Goal: Task Accomplishment & Management: Complete application form

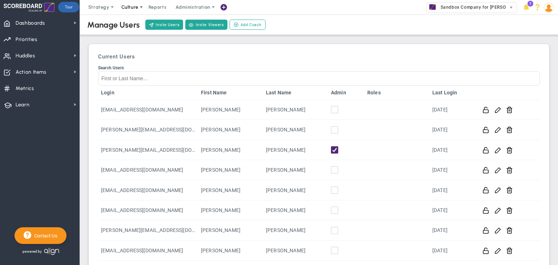
click at [127, 9] on span "Culture" at bounding box center [129, 6] width 17 height 5
click at [138, 4] on span at bounding box center [141, 7] width 6 height 6
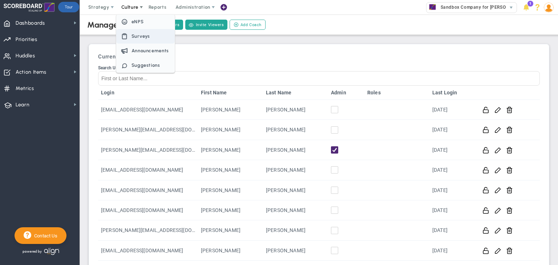
click at [137, 40] on span "Surveys" at bounding box center [145, 36] width 58 height 15
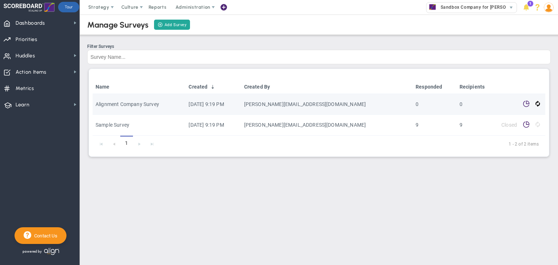
click at [175, 99] on td "Alignment Company Survey" at bounding box center [139, 104] width 93 height 21
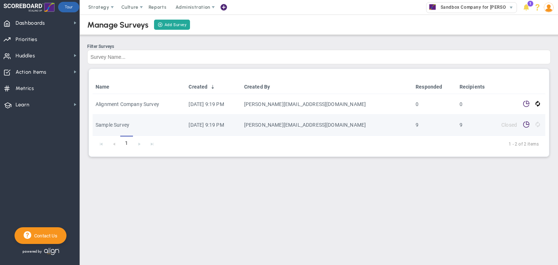
click at [509, 127] on span "Closed" at bounding box center [509, 125] width 16 height 6
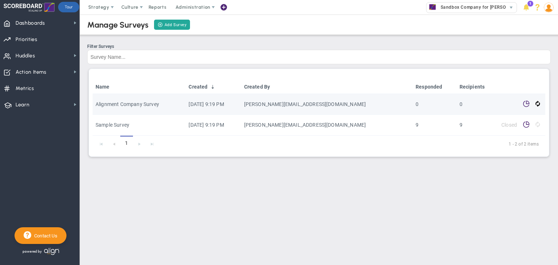
click at [500, 108] on td "Closed" at bounding box center [508, 104] width 21 height 21
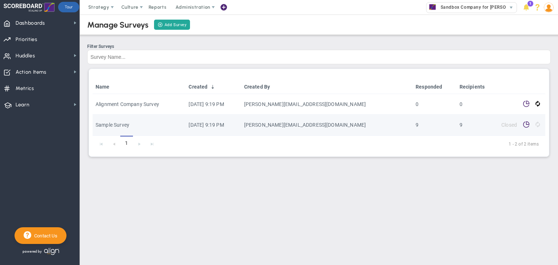
click at [124, 124] on span "Sample Survey" at bounding box center [113, 125] width 34 height 6
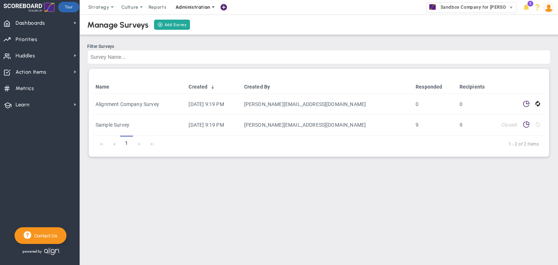
click at [190, 10] on span "Administration" at bounding box center [193, 7] width 46 height 15
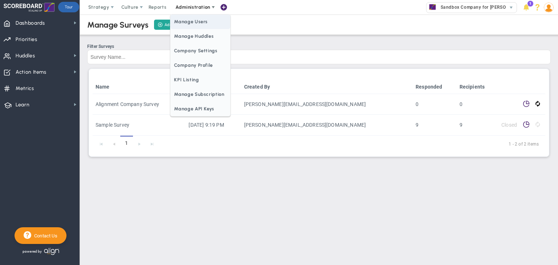
click at [193, 25] on span "Manage Users" at bounding box center [200, 22] width 60 height 15
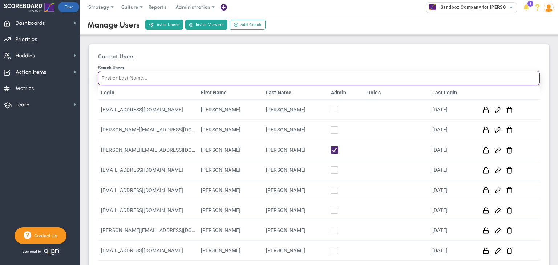
click at [188, 76] on input "Search Users" at bounding box center [319, 78] width 442 height 15
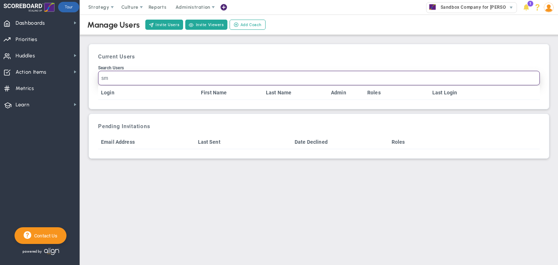
type input "s"
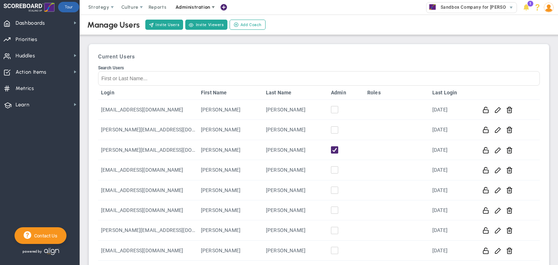
click at [186, 5] on span "Administration" at bounding box center [192, 6] width 35 height 5
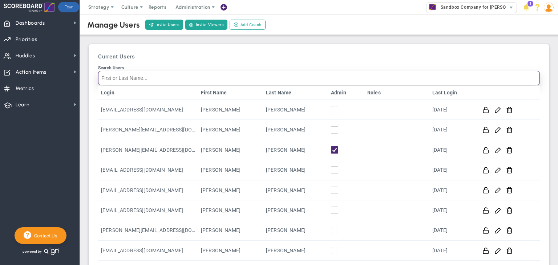
click at [157, 80] on input "Search Users" at bounding box center [319, 78] width 442 height 15
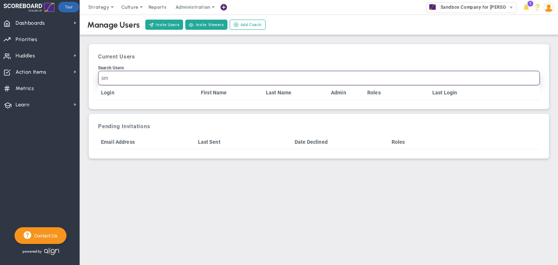
type input "s"
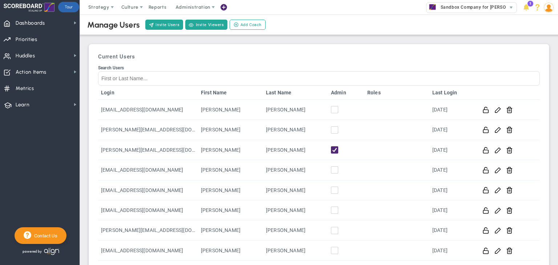
click at [549, 4] on img at bounding box center [549, 8] width 10 height 10
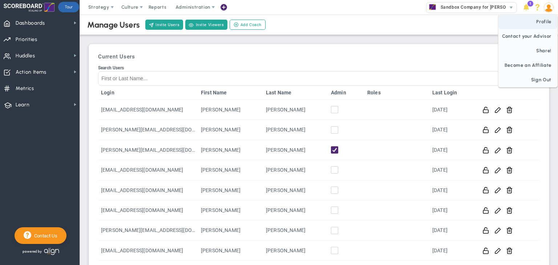
click at [542, 22] on span "Profile" at bounding box center [527, 22] width 59 height 15
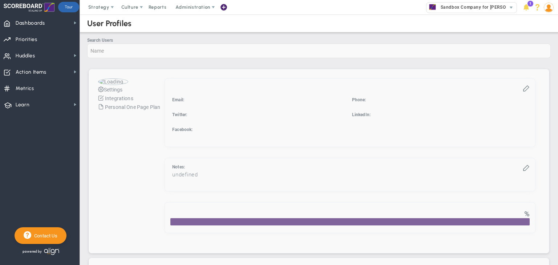
checkbox input "true"
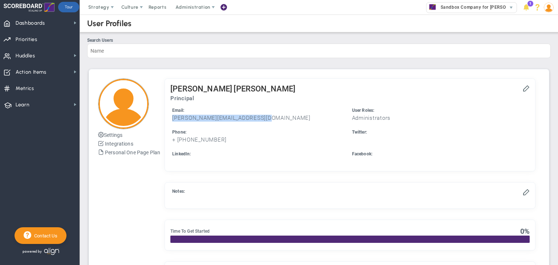
drag, startPoint x: 173, startPoint y: 117, endPoint x: 283, endPoint y: 115, distance: 110.4
click at [283, 115] on h3 "[PERSON_NAME][EMAIL_ADDRESS][DOMAIN_NAME]" at bounding box center [260, 118] width 176 height 7
click at [131, 2] on span "Culture" at bounding box center [130, 7] width 29 height 15
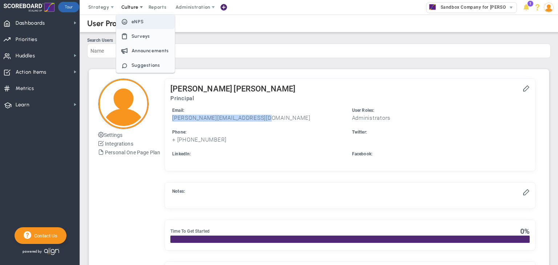
click at [138, 24] on span "eNPS" at bounding box center [137, 21] width 12 height 5
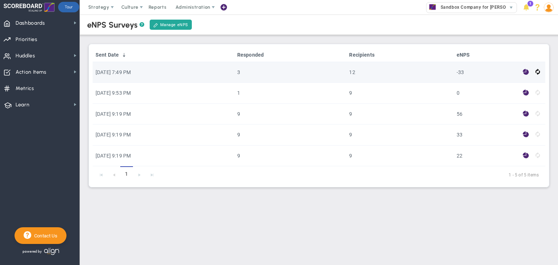
drag, startPoint x: 92, startPoint y: 70, endPoint x: 159, endPoint y: 69, distance: 67.9
click at [159, 69] on div "Sent Date Responded Recipients eNPS [DATE] 7:49 PM 3 12 -33 [DATE] 9:53 PM 1 9 …" at bounding box center [319, 115] width 461 height 143
click at [159, 69] on td "[DATE] 7:49 PM" at bounding box center [164, 72] width 142 height 21
click at [264, 70] on td "3" at bounding box center [290, 72] width 112 height 21
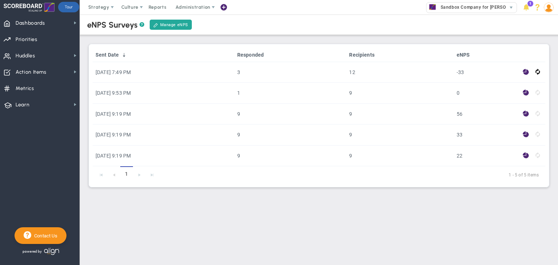
click at [286, 56] on link "Responded" at bounding box center [290, 55] width 106 height 6
click at [263, 54] on link "Responded" at bounding box center [291, 55] width 126 height 6
click at [109, 56] on link "Sent Date" at bounding box center [159, 55] width 127 height 6
click at [108, 58] on th "Sent Date" at bounding box center [164, 55] width 142 height 14
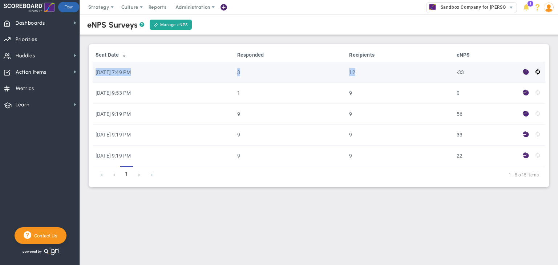
drag, startPoint x: 93, startPoint y: 70, endPoint x: 385, endPoint y: 71, distance: 292.4
click at [385, 71] on tr "[DATE] 7:49 PM 3 12 -33" at bounding box center [319, 72] width 453 height 21
click at [123, 74] on td "[DATE] 7:49 PM" at bounding box center [164, 72] width 142 height 21
click at [266, 70] on td "3" at bounding box center [290, 72] width 112 height 21
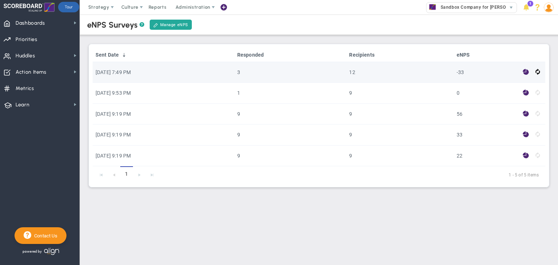
click at [266, 75] on td "3" at bounding box center [290, 72] width 112 height 21
click at [369, 72] on td "12" at bounding box center [399, 72] width 107 height 21
click at [526, 72] on span at bounding box center [526, 72] width 6 height 8
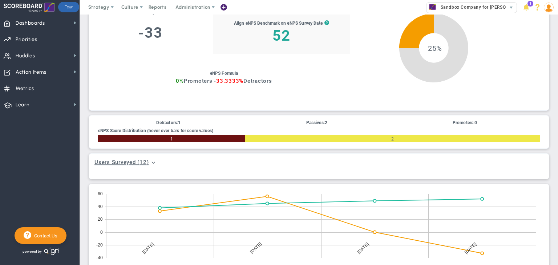
scroll to position [145, 0]
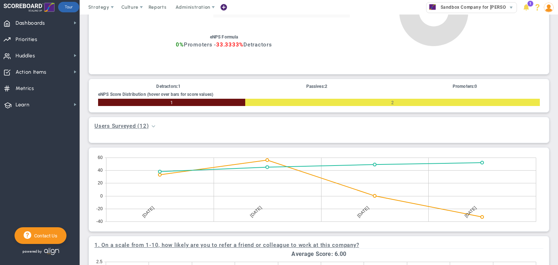
click at [151, 127] on span at bounding box center [153, 126] width 6 height 6
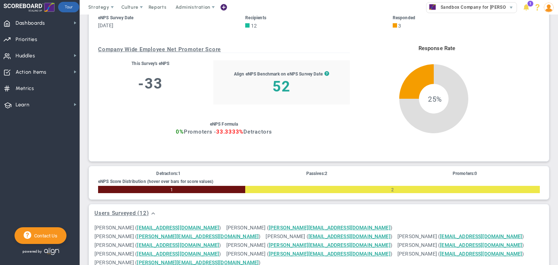
scroll to position [0, 0]
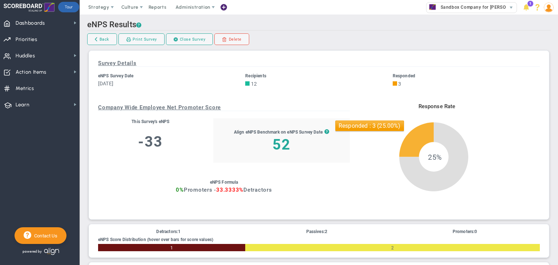
click at [417, 141] on icon at bounding box center [416, 139] width 35 height 35
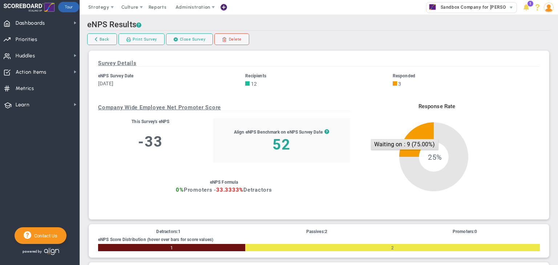
click at [441, 133] on icon at bounding box center [433, 156] width 69 height 69
click at [448, 172] on span "25%" at bounding box center [435, 185] width 80 height 80
drag, startPoint x: 448, startPoint y: 172, endPoint x: 422, endPoint y: 170, distance: 26.6
click at [448, 173] on span "25%" at bounding box center [435, 185] width 80 height 80
click at [417, 153] on span "25%" at bounding box center [435, 185] width 80 height 80
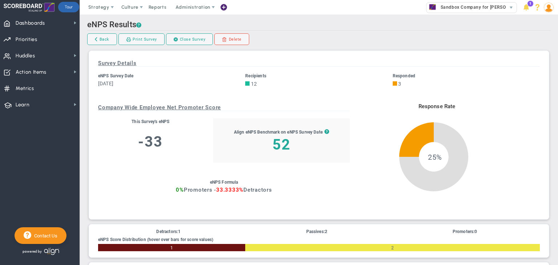
drag, startPoint x: 289, startPoint y: 136, endPoint x: 299, endPoint y: 136, distance: 10.2
click at [292, 136] on div "Align eNPS Benchmark on eNPS Survey Date ?" at bounding box center [282, 133] width 96 height 8
click at [324, 131] on span "?" at bounding box center [326, 133] width 5 height 8
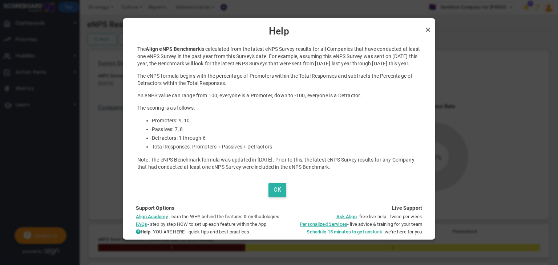
drag, startPoint x: 278, startPoint y: 196, endPoint x: 284, endPoint y: 189, distance: 8.7
click at [278, 196] on button "OK" at bounding box center [277, 190] width 18 height 14
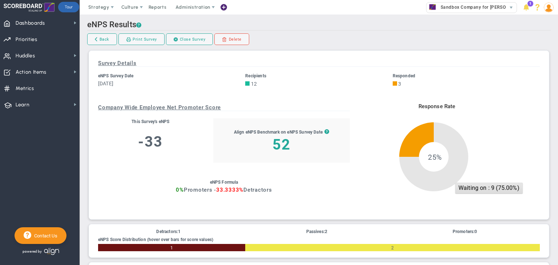
click at [438, 143] on icon at bounding box center [433, 156] width 69 height 69
click at [453, 165] on span "25%" at bounding box center [435, 185] width 80 height 80
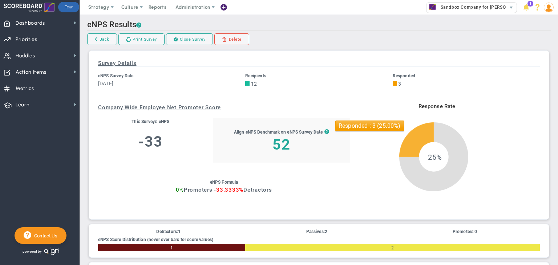
click at [410, 140] on icon at bounding box center [416, 139] width 35 height 35
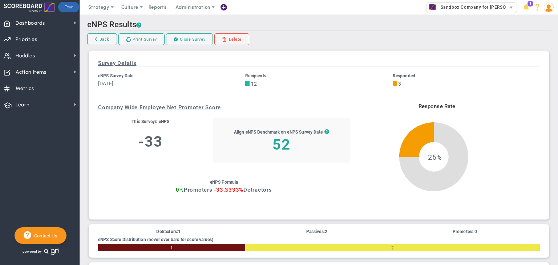
click at [393, 82] on span at bounding box center [395, 83] width 4 height 7
click at [108, 45] on link "Back" at bounding box center [102, 39] width 30 height 12
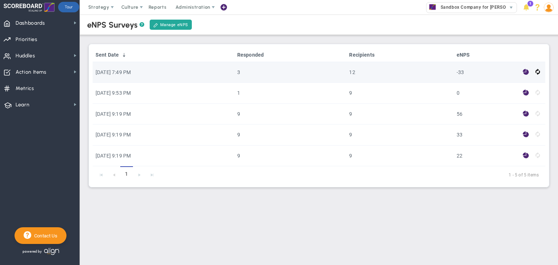
click at [468, 71] on td "-33" at bounding box center [487, 72] width 66 height 21
drag, startPoint x: 468, startPoint y: 71, endPoint x: 497, endPoint y: 73, distance: 28.8
click at [473, 72] on td "-33" at bounding box center [487, 72] width 66 height 21
click at [523, 71] on span at bounding box center [526, 72] width 6 height 8
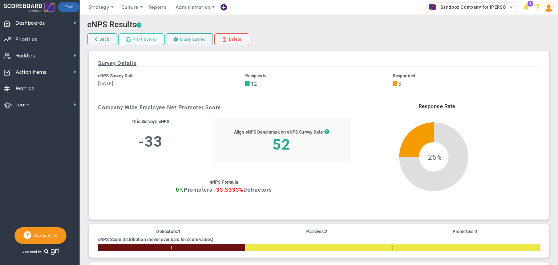
click at [138, 43] on link "Print Survey" at bounding box center [141, 39] width 46 height 12
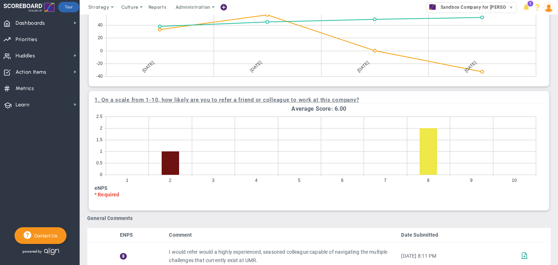
scroll to position [358, 0]
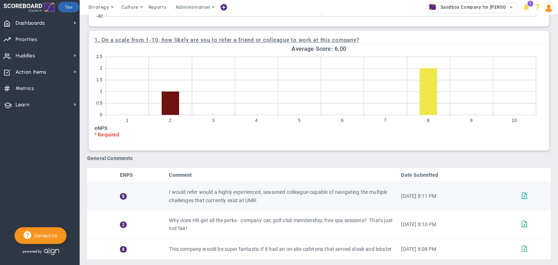
click at [218, 186] on td "I would refer would a highly experienced, seasoned colleague capable of navigat…" at bounding box center [282, 196] width 232 height 28
click at [157, 192] on td "8" at bounding box center [141, 196] width 49 height 28
click at [122, 193] on span "8" at bounding box center [123, 196] width 7 height 7
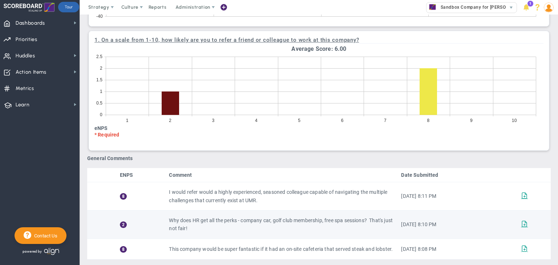
click at [123, 222] on span "2" at bounding box center [123, 225] width 7 height 7
drag, startPoint x: 141, startPoint y: 172, endPoint x: 202, endPoint y: 207, distance: 70.0
click at [157, 182] on table "ENPS Comment Date Submitted 8 I would refer would a highly experienced, seasone…" at bounding box center [318, 214] width 463 height 92
click at [202, 211] on td "Why does HR get all the perks - company car, golf club membership, free spa ses…" at bounding box center [282, 225] width 232 height 28
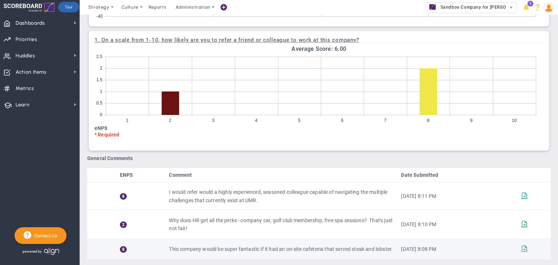
click at [217, 252] on td "This company would be super fantastic if it had an on-site cafeteria that serve…" at bounding box center [282, 249] width 232 height 21
click at [521, 245] on span at bounding box center [524, 248] width 7 height 7
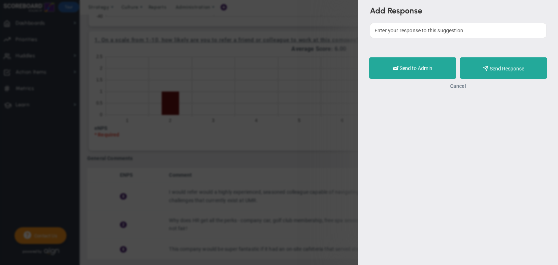
click at [459, 87] on button "Cancel" at bounding box center [458, 86] width 16 height 6
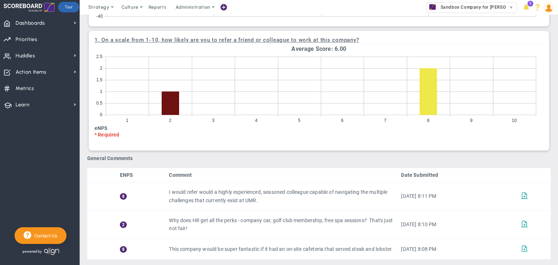
click at [101, 134] on div "1 . On a scale from 1-10, how likely are you to refer a friend or colleague to …" at bounding box center [319, 90] width 460 height 119
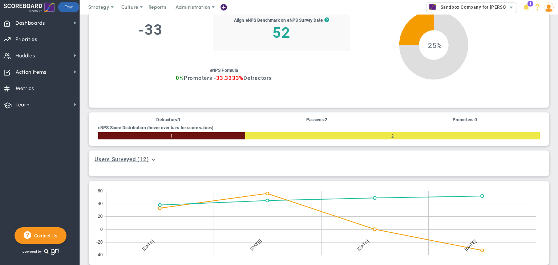
scroll to position [67, 0]
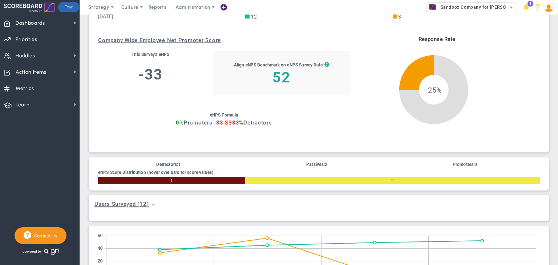
click at [429, 79] on span "25%" at bounding box center [435, 117] width 80 height 80
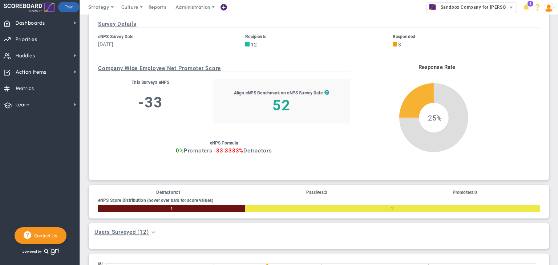
scroll to position [0, 0]
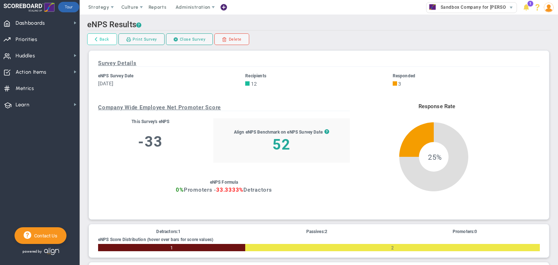
click at [105, 42] on link "Back" at bounding box center [102, 39] width 30 height 12
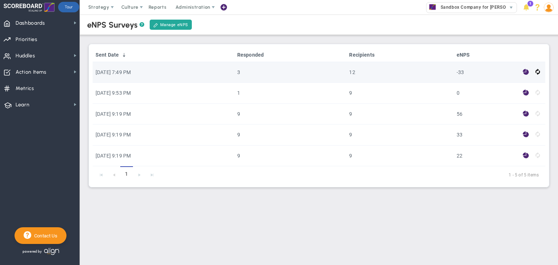
click at [125, 74] on td "[DATE] 7:49 PM" at bounding box center [164, 72] width 142 height 21
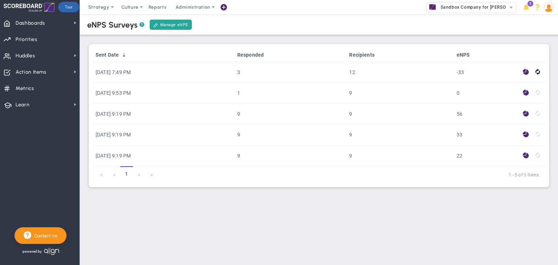
drag, startPoint x: 91, startPoint y: 72, endPoint x: 558, endPoint y: 67, distance: 466.4
click at [558, 67] on div "eNPS Surveys ? Manage eNPS Sent Date Responded Recipients eNPS [DATE] 7:49 PM 3…" at bounding box center [319, 106] width 478 height 183
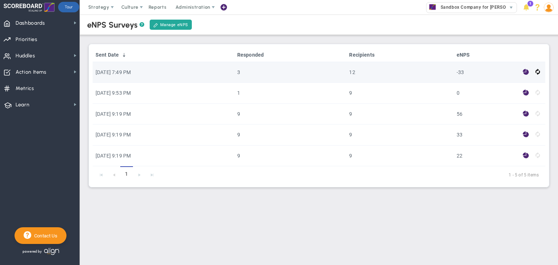
click at [460, 70] on td "-33" at bounding box center [487, 72] width 66 height 21
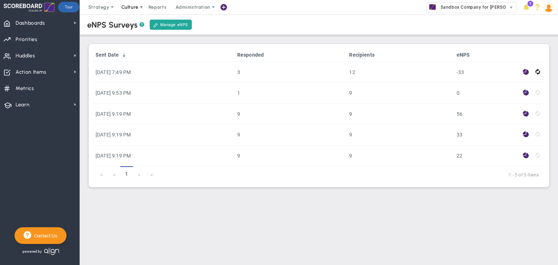
click at [127, 9] on span "Culture" at bounding box center [129, 6] width 17 height 5
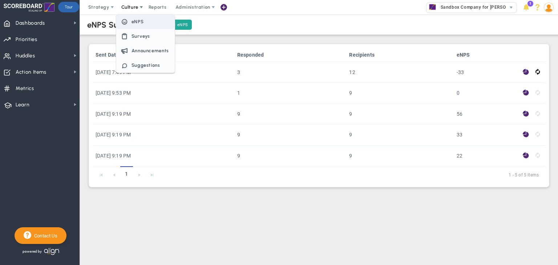
click at [130, 23] on span "eNPS" at bounding box center [145, 22] width 58 height 15
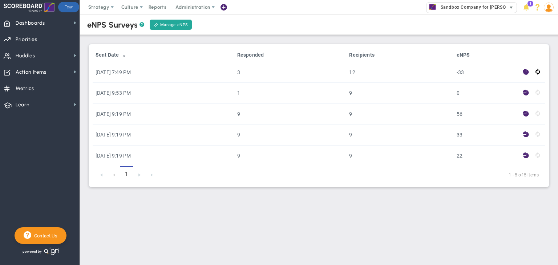
click at [453, 8] on span "Sandbox Company for [PERSON_NAME]" at bounding box center [481, 7] width 89 height 9
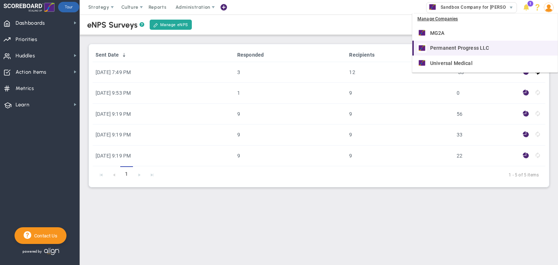
click at [450, 45] on span "Permanent Progress LLC" at bounding box center [459, 47] width 59 height 5
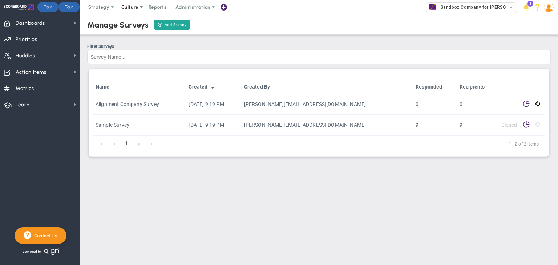
click at [128, 6] on span "Culture" at bounding box center [129, 6] width 17 height 5
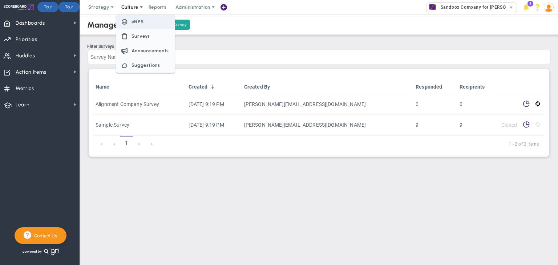
click at [132, 21] on span "eNPS" at bounding box center [137, 21] width 12 height 5
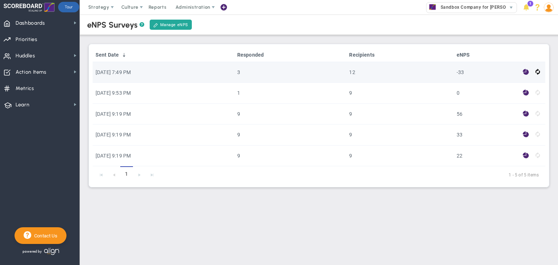
click at [370, 73] on td "12" at bounding box center [399, 72] width 107 height 21
click at [267, 70] on td "3" at bounding box center [290, 72] width 112 height 21
click at [523, 74] on span at bounding box center [526, 72] width 6 height 8
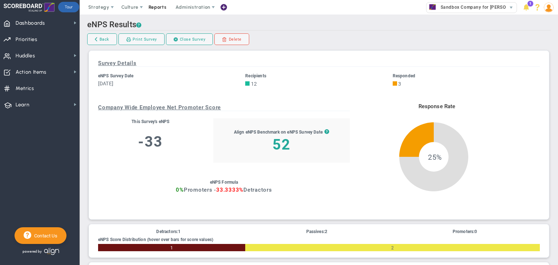
click at [149, 8] on span "Reports" at bounding box center [157, 7] width 25 height 15
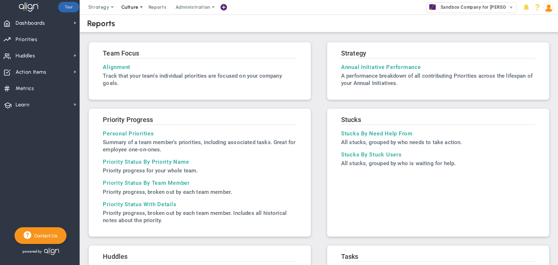
click at [131, 6] on span "Culture" at bounding box center [129, 6] width 17 height 5
click at [257, 7] on div "Strategy One Page Strategic Plan Alignment Checklist 4D Vision Summary Function…" at bounding box center [279, 7] width 558 height 15
click at [132, 4] on span "Culture" at bounding box center [129, 6] width 17 height 5
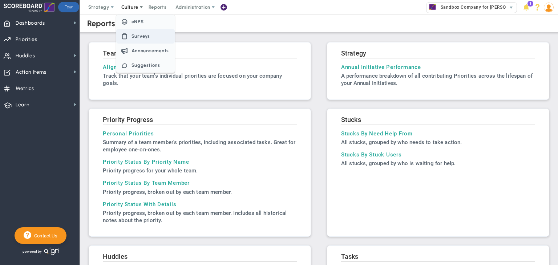
click at [134, 38] on span "Surveys" at bounding box center [140, 35] width 19 height 5
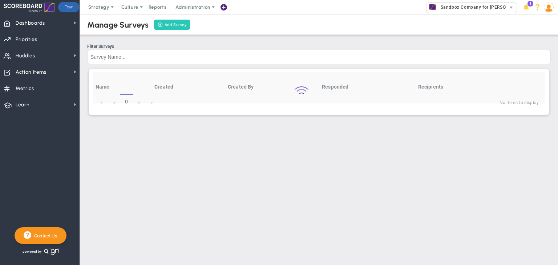
click at [176, 25] on link "Add Survey" at bounding box center [172, 25] width 36 height 10
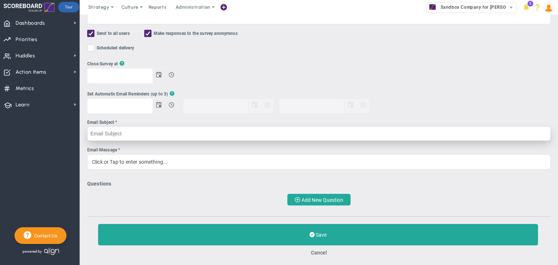
scroll to position [38, 0]
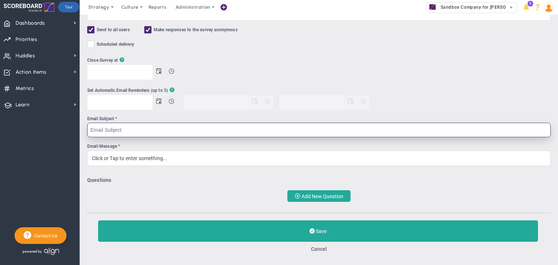
click at [121, 130] on input "Email Subject *" at bounding box center [318, 130] width 463 height 15
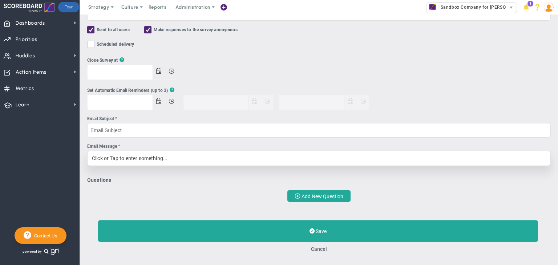
click at [121, 157] on div "Click or Tap to enter something..." at bounding box center [318, 158] width 463 height 15
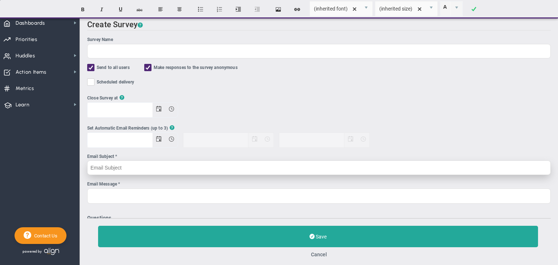
scroll to position [0, 0]
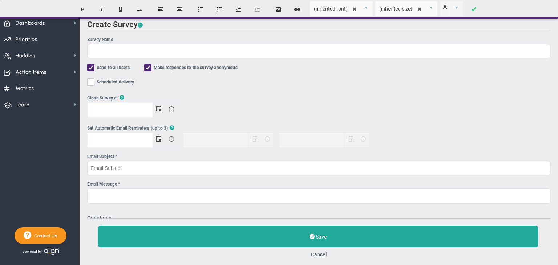
click at [88, 68] on span at bounding box center [90, 67] width 7 height 7
click at [89, 68] on input "Send to all users" at bounding box center [91, 68] width 5 height 7
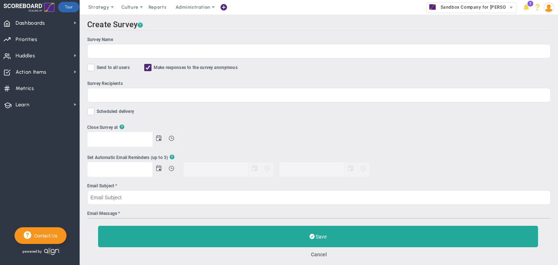
click at [92, 69] on input "Send to all users" at bounding box center [91, 68] width 5 height 7
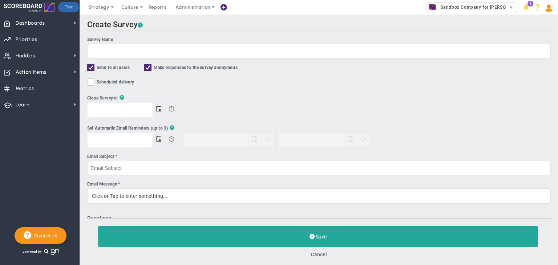
click at [92, 69] on input "Send to all users" at bounding box center [91, 68] width 5 height 7
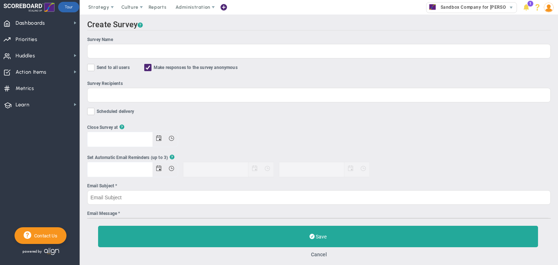
click at [93, 66] on input "Send to all users" at bounding box center [91, 68] width 5 height 7
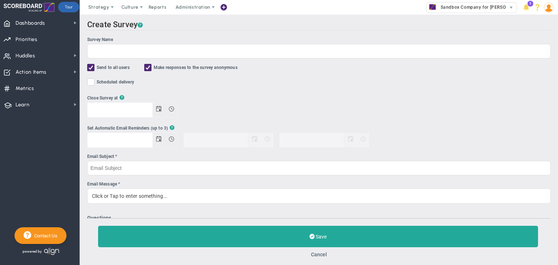
click at [93, 69] on input "Send to all users" at bounding box center [91, 68] width 5 height 7
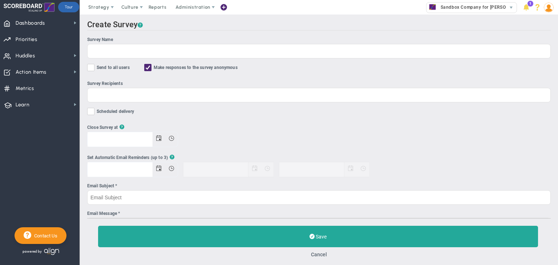
click at [93, 69] on input "Send to all users" at bounding box center [91, 68] width 5 height 7
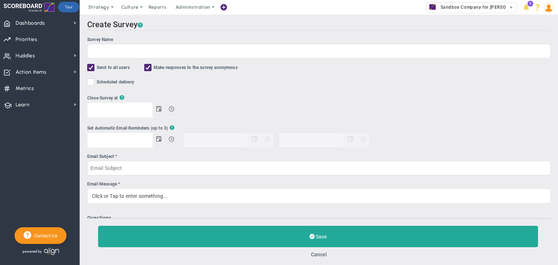
click at [93, 69] on input "Send to all users" at bounding box center [91, 68] width 5 height 7
checkbox input "false"
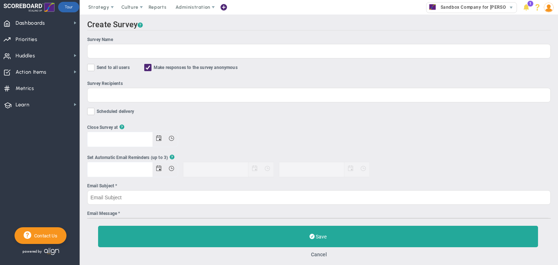
click at [545, 6] on img at bounding box center [549, 8] width 10 height 10
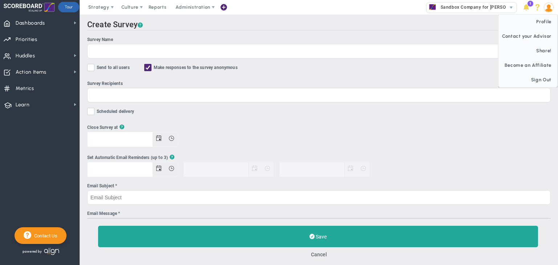
click at [547, 8] on img at bounding box center [549, 8] width 10 height 10
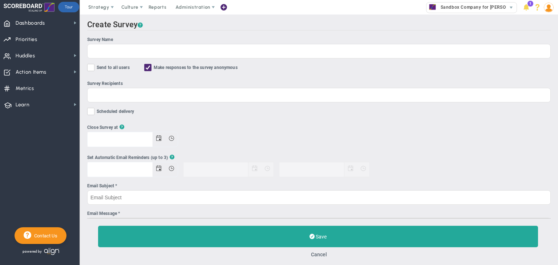
click at [546, 5] on img at bounding box center [549, 8] width 10 height 10
click at [541, 78] on span "Sign Out" at bounding box center [527, 80] width 59 height 15
